Goal: Task Accomplishment & Management: Complete application form

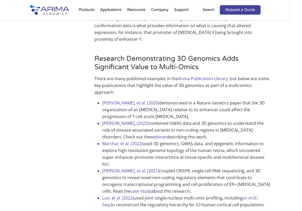
scroll to position [1270, 0]
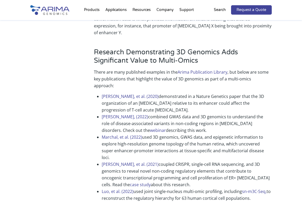
click at [44, 11] on img at bounding box center [49, 10] width 39 height 10
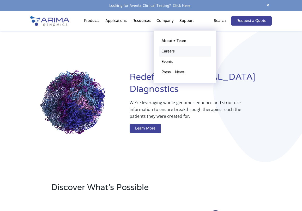
click at [169, 48] on link "Careers" at bounding box center [185, 51] width 52 height 10
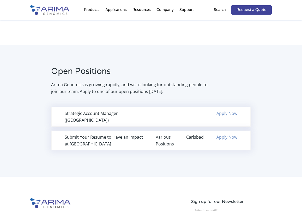
scroll to position [303, 0]
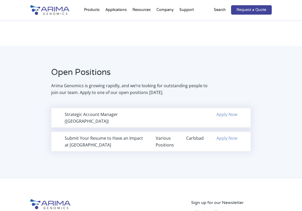
click at [162, 144] on div "Various Positions" at bounding box center [166, 142] width 21 height 14
click at [121, 149] on div "Submit Your Resume to Have an Impact at Arima Various Positions Carlsbad Apply …" at bounding box center [151, 142] width 200 height 20
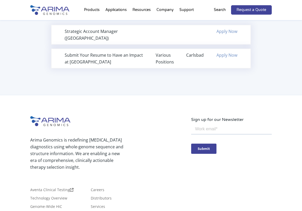
scroll to position [387, 0]
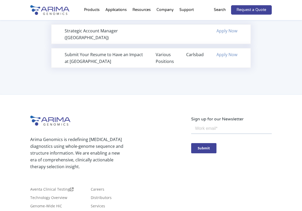
click at [195, 55] on div "Carlsbad" at bounding box center [196, 54] width 21 height 7
click at [225, 56] on link "Apply Now" at bounding box center [227, 55] width 21 height 6
